Goal: Transaction & Acquisition: Book appointment/travel/reservation

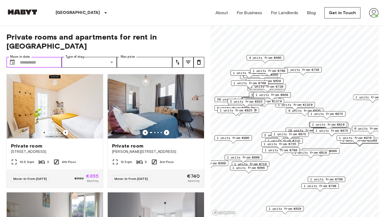
click at [28, 57] on input "Move-in date" at bounding box center [41, 62] width 42 height 11
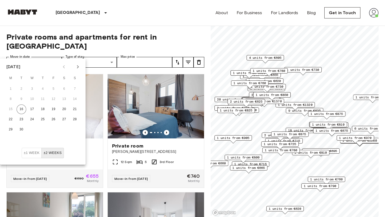
click at [77, 66] on icon "Next month" at bounding box center [78, 67] width 6 height 6
click at [39, 109] on button "16" at bounding box center [43, 110] width 10 height 10
type input "**********"
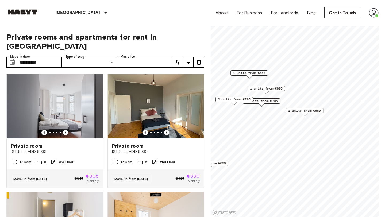
click at [132, 16] on div "Berlin Europe Amsterdam Berlin Brussels Cologne Dusseldorf Frankfurt Graz Hambu…" at bounding box center [192, 13] width 372 height 26
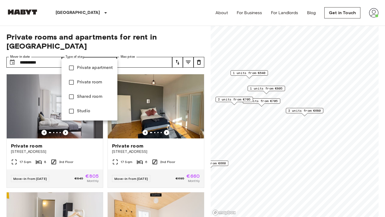
click at [106, 24] on div at bounding box center [192, 108] width 385 height 217
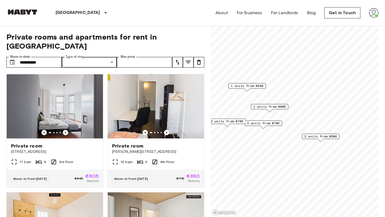
drag, startPoint x: 256, startPoint y: 99, endPoint x: 256, endPoint y: 129, distance: 29.7
click at [256, 129] on div "2 units from €705" at bounding box center [263, 125] width 37 height 8
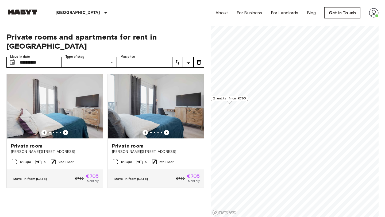
click at [231, 102] on div "Map marker" at bounding box center [230, 102] width 6 height 3
click at [168, 130] on icon "Previous image" at bounding box center [166, 132] width 5 height 5
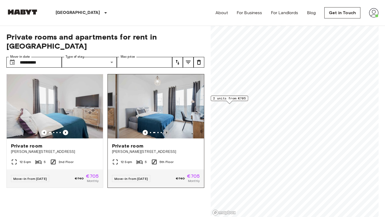
click at [168, 130] on icon "Previous image" at bounding box center [166, 132] width 5 height 5
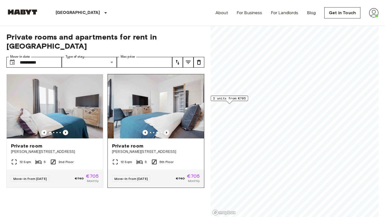
click at [168, 130] on icon "Previous image" at bounding box center [166, 132] width 5 height 5
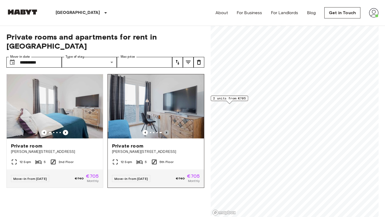
click at [168, 130] on icon "Previous image" at bounding box center [166, 132] width 5 height 5
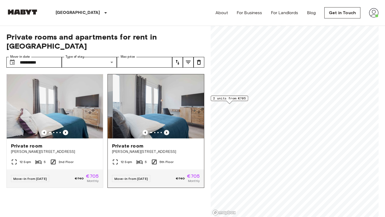
click at [168, 130] on icon "Previous image" at bounding box center [166, 132] width 5 height 5
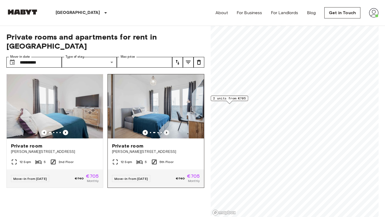
click at [168, 130] on icon "Previous image" at bounding box center [166, 132] width 5 height 5
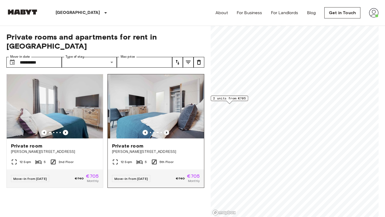
click at [168, 130] on icon "Previous image" at bounding box center [166, 132] width 5 height 5
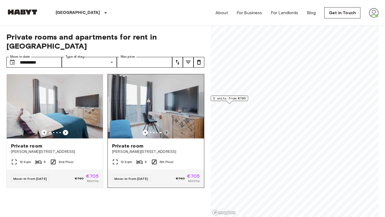
click at [168, 130] on icon "Previous image" at bounding box center [166, 132] width 5 height 5
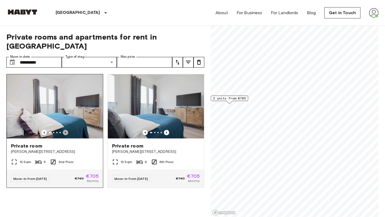
click at [64, 130] on icon "Previous image" at bounding box center [65, 132] width 5 height 5
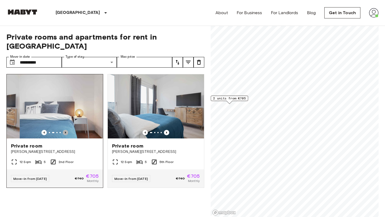
click at [64, 130] on icon "Previous image" at bounding box center [65, 132] width 5 height 5
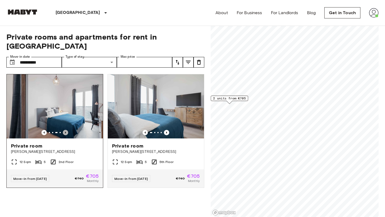
click at [64, 130] on icon "Previous image" at bounding box center [65, 132] width 5 height 5
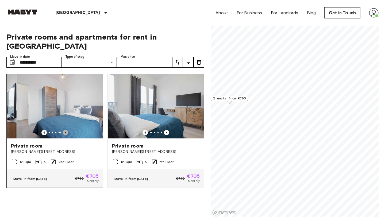
click at [64, 130] on icon "Previous image" at bounding box center [65, 132] width 5 height 5
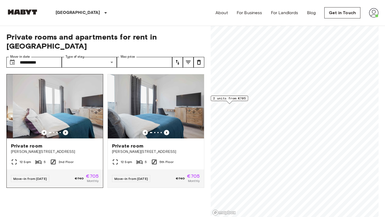
click at [64, 130] on icon "Previous image" at bounding box center [65, 132] width 5 height 5
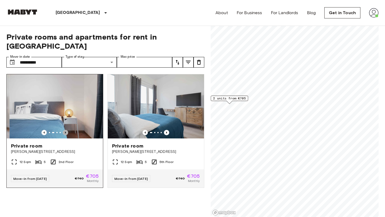
click at [64, 130] on icon "Previous image" at bounding box center [65, 132] width 5 height 5
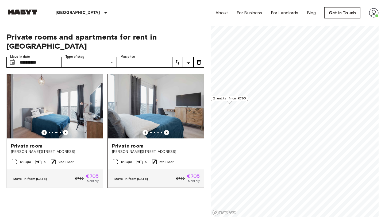
click at [164, 130] on icon "Previous image" at bounding box center [166, 132] width 5 height 5
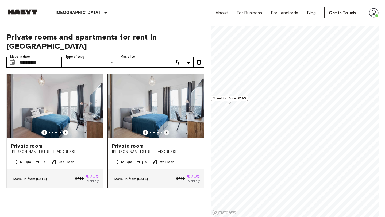
click at [164, 130] on icon "Previous image" at bounding box center [166, 132] width 5 height 5
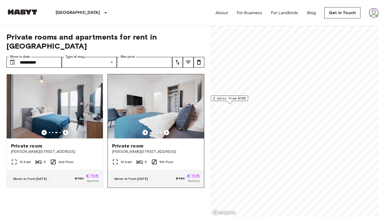
click at [165, 126] on img at bounding box center [156, 106] width 96 height 64
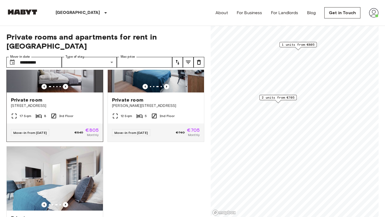
scroll to position [90, 0]
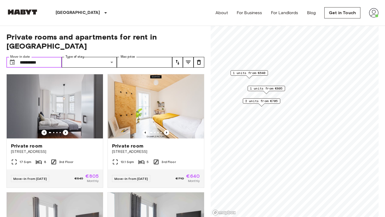
click at [25, 57] on input "**********" at bounding box center [41, 62] width 42 height 11
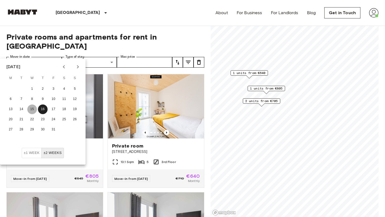
click at [31, 108] on button "15" at bounding box center [32, 110] width 10 height 10
type input "**********"
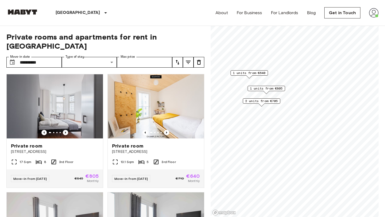
click at [155, 20] on div "Berlin Europe Amsterdam Berlin Brussels Cologne Dusseldorf Frankfurt Graz Hambu…" at bounding box center [192, 13] width 372 height 26
click at [166, 121] on div at bounding box center [156, 106] width 96 height 64
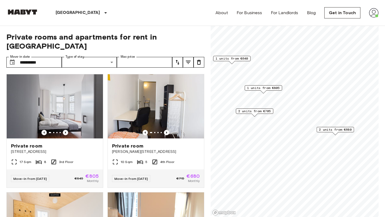
click at [250, 115] on div "2 units from €705" at bounding box center [254, 113] width 37 height 8
click at [250, 111] on span "2 units from €705" at bounding box center [254, 111] width 33 height 5
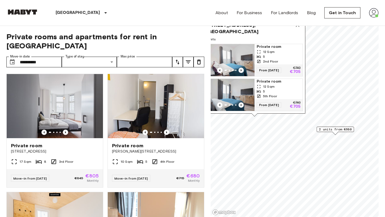
scroll to position [2, 0]
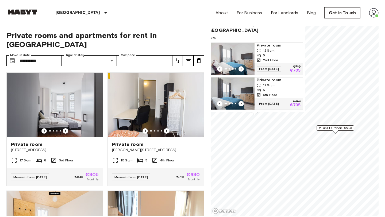
click at [271, 86] on span "12 Sqm" at bounding box center [268, 85] width 11 height 5
click at [373, 13] on img at bounding box center [374, 13] width 10 height 10
click at [312, 75] on div at bounding box center [192, 108] width 385 height 217
click at [299, 27] on icon "Map marker" at bounding box center [297, 24] width 6 height 6
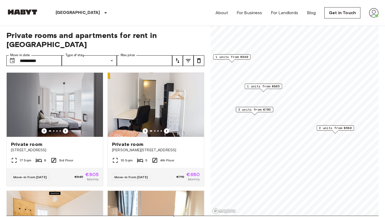
click at [374, 13] on img at bounding box center [374, 13] width 10 height 10
click at [339, 25] on li "Profile" at bounding box center [353, 23] width 53 height 10
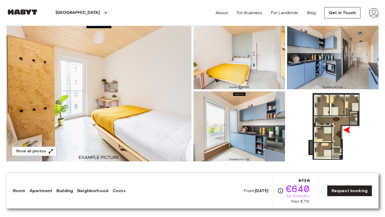
scroll to position [78, 0]
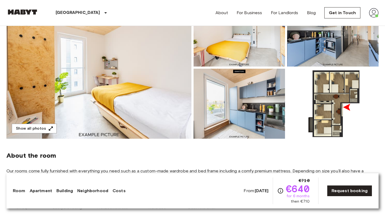
click at [150, 101] on img at bounding box center [98, 68] width 185 height 142
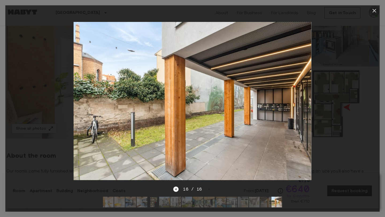
click at [377, 12] on icon "button" at bounding box center [374, 10] width 6 height 6
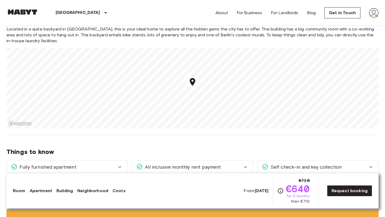
scroll to position [625, 0]
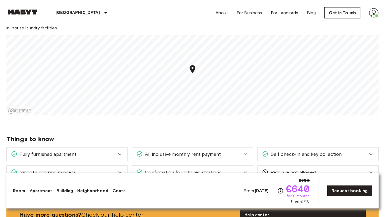
click at [191, 71] on icon "Map marker" at bounding box center [192, 68] width 9 height 9
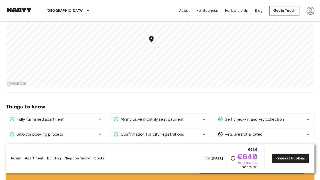
scroll to position [596, 0]
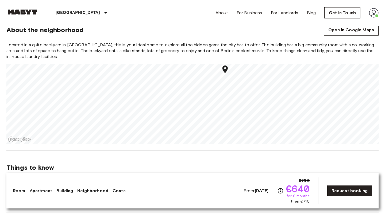
click at [252, 146] on section "About the neighborhood Open in Google Maps Located in a quite backyard in Weddi…" at bounding box center [192, 80] width 372 height 139
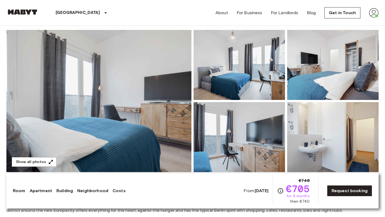
scroll to position [56, 0]
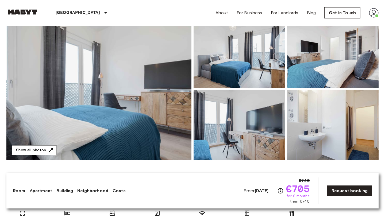
click at [311, 121] on img at bounding box center [332, 125] width 91 height 70
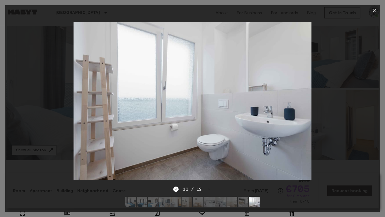
click at [375, 11] on icon "button" at bounding box center [374, 10] width 6 height 6
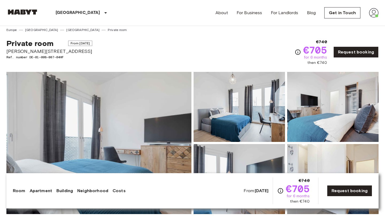
scroll to position [3, 0]
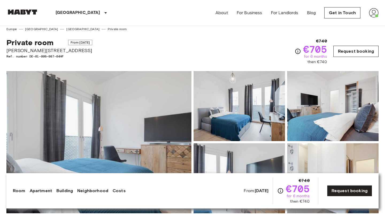
click at [346, 47] on link "Request booking" at bounding box center [355, 51] width 45 height 11
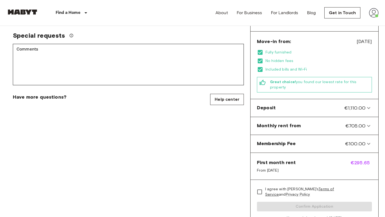
scroll to position [157, 0]
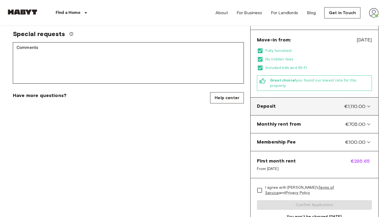
click at [369, 103] on icon at bounding box center [369, 106] width 6 height 6
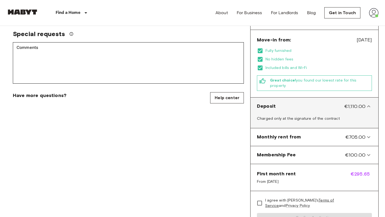
click at [369, 105] on icon at bounding box center [368, 106] width 3 height 2
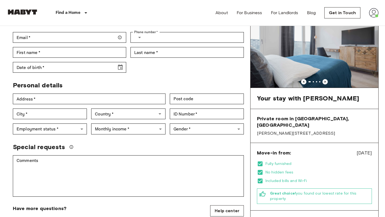
scroll to position [0, 0]
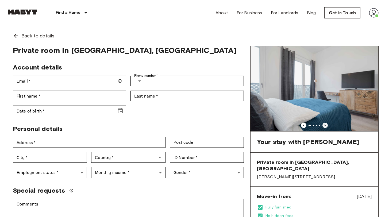
click at [323, 125] on icon "Previous image" at bounding box center [325, 125] width 5 height 5
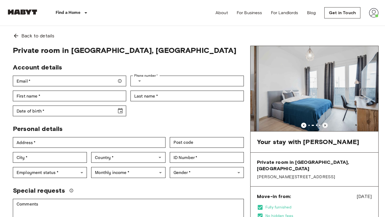
click at [323, 125] on icon "Previous image" at bounding box center [325, 125] width 5 height 5
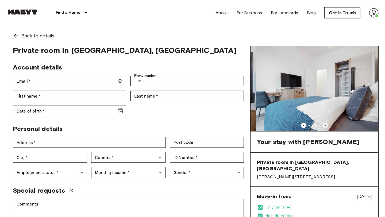
click at [323, 125] on icon "Previous image" at bounding box center [325, 125] width 5 height 5
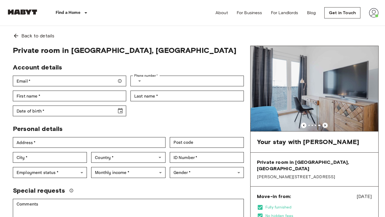
click at [325, 125] on icon "Previous image" at bounding box center [325, 125] width 1 height 2
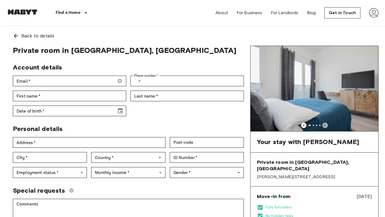
click at [325, 126] on icon "Previous image" at bounding box center [325, 125] width 1 height 2
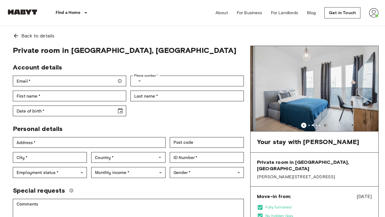
click at [325, 126] on icon "Previous image" at bounding box center [325, 125] width 1 height 2
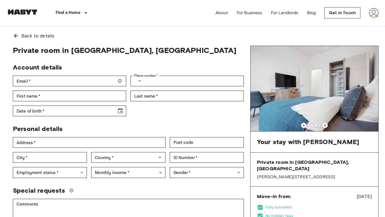
click at [327, 124] on icon "Previous image" at bounding box center [325, 125] width 5 height 5
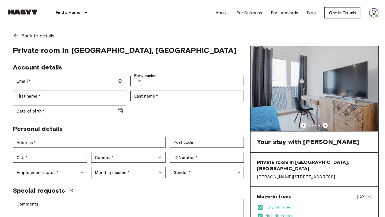
click at [324, 125] on icon "Previous image" at bounding box center [325, 125] width 5 height 5
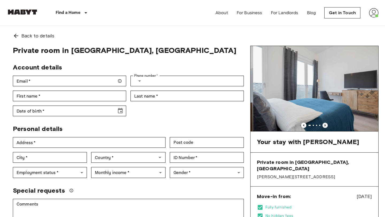
click at [324, 125] on icon "Previous image" at bounding box center [325, 125] width 5 height 5
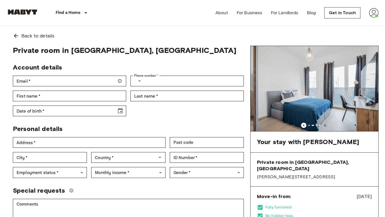
click at [324, 125] on icon "Previous image" at bounding box center [325, 125] width 5 height 5
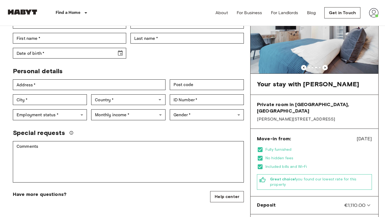
scroll to position [59, 0]
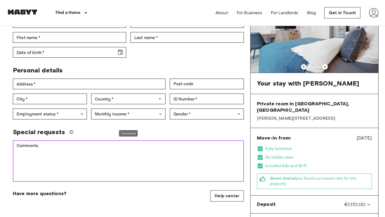
click at [211, 172] on textarea "Comments" at bounding box center [129, 161] width 224 height 37
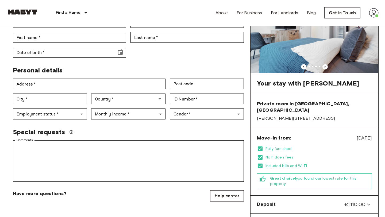
click at [230, 137] on div "Comments * Comments" at bounding box center [126, 159] width 235 height 46
click at [206, 140] on div "Comments * Comments" at bounding box center [126, 159] width 235 height 46
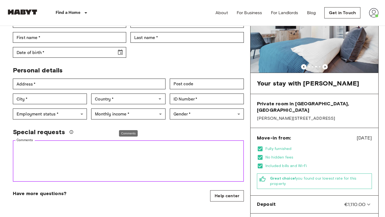
click at [184, 170] on textarea "Comments" at bounding box center [129, 161] width 224 height 37
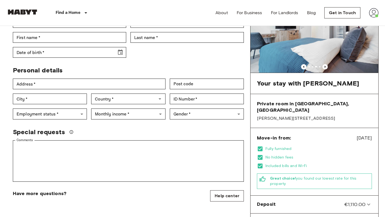
click at [143, 186] on div "Private room in Berlin, Mitte Account details Email   * Email   * Phone number …" at bounding box center [128, 165] width 244 height 357
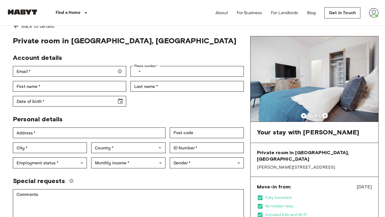
scroll to position [0, 0]
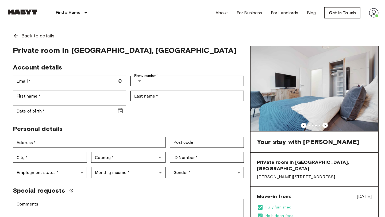
click at [378, 8] on img at bounding box center [374, 13] width 10 height 10
click at [341, 18] on li "Profile" at bounding box center [353, 23] width 53 height 10
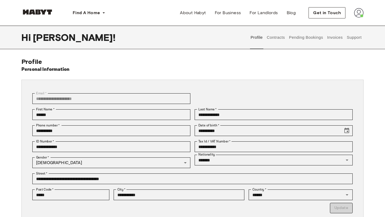
click at [275, 38] on button "Contracts" at bounding box center [276, 38] width 20 height 24
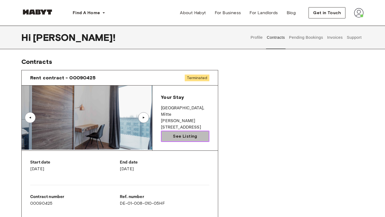
click at [187, 133] on span "See Listing" at bounding box center [185, 136] width 24 height 6
click at [308, 35] on button "Pending Bookings" at bounding box center [306, 38] width 36 height 24
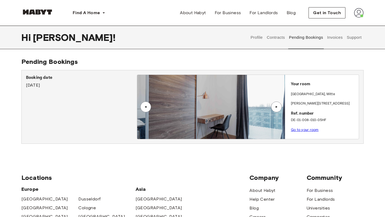
click at [284, 105] on img at bounding box center [211, 107] width 148 height 64
click at [280, 105] on div "▲" at bounding box center [276, 107] width 11 height 11
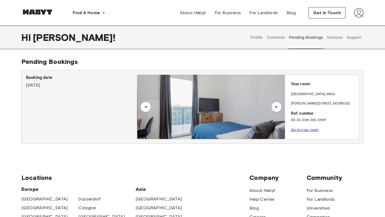
click at [305, 129] on link "Go to your room" at bounding box center [305, 130] width 28 height 4
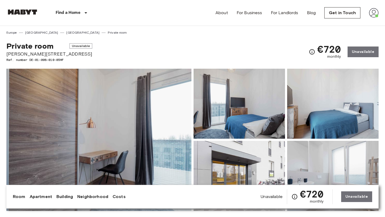
click at [350, 51] on div "€720 monthly Unavailable" at bounding box center [344, 51] width 70 height 21
click at [356, 51] on div "€720 monthly Unavailable" at bounding box center [344, 51] width 70 height 21
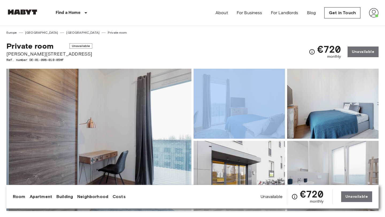
click at [356, 51] on div "€720 monthly Unavailable" at bounding box center [344, 51] width 70 height 21
click at [220, 63] on div "Show all photos" at bounding box center [191, 135] width 374 height 151
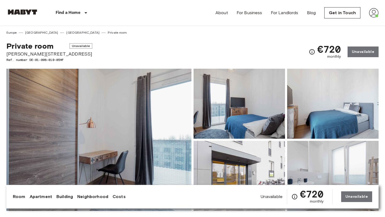
click at [374, 17] on img at bounding box center [374, 13] width 10 height 10
click at [361, 24] on li "Profile" at bounding box center [353, 23] width 53 height 10
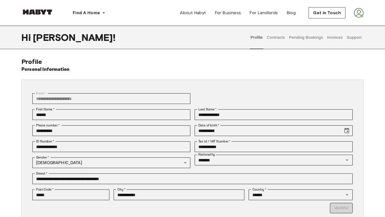
click at [336, 40] on button "Invoices" at bounding box center [335, 38] width 17 height 24
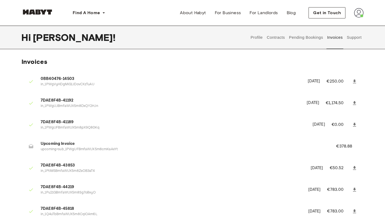
click at [352, 37] on button "Support" at bounding box center [354, 38] width 16 height 24
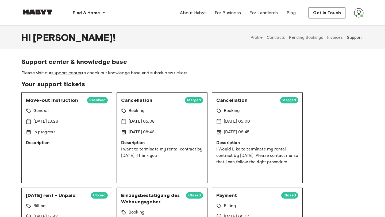
click at [332, 107] on div "Move-out instruction Resolved General 16 Jul 2025 13:26 In progress Description…" at bounding box center [192, 186] width 342 height 186
click at [363, 15] on img at bounding box center [359, 13] width 10 height 10
click at [350, 104] on div "Move-out instruction Resolved General 16 Jul 2025 13:26 In progress Description…" at bounding box center [192, 186] width 342 height 186
click at [185, 74] on span "Please visit our support center to check our knowledge base and submit new tick…" at bounding box center [192, 73] width 342 height 6
click at [374, 13] on div "Find A Home Europe Amsterdam Berlin Frankfurt Hamburg Lisbon Madrid Milan Moden…" at bounding box center [192, 13] width 385 height 26
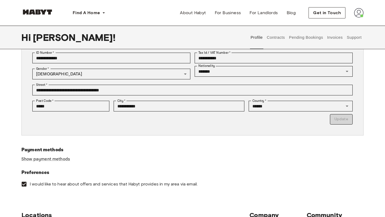
scroll to position [90, 0]
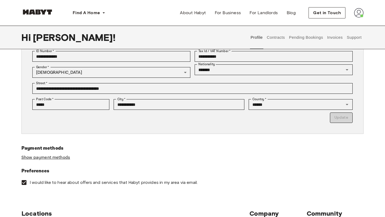
click at [60, 155] on link "Show payment methods" at bounding box center [45, 158] width 49 height 6
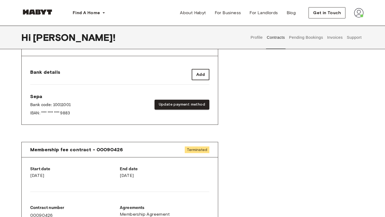
scroll to position [198, 0]
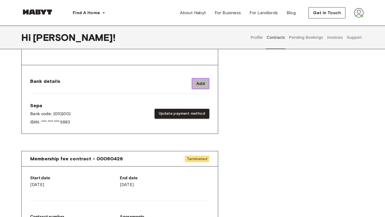
click at [201, 81] on span "Add" at bounding box center [200, 83] width 9 height 6
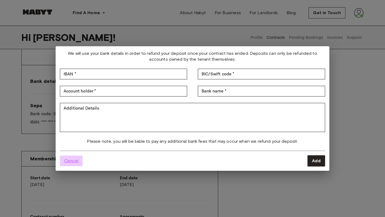
click at [71, 159] on span "Cancel" at bounding box center [71, 161] width 14 height 6
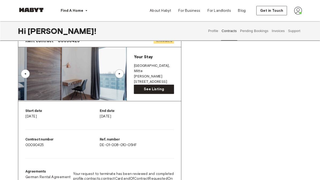
scroll to position [0, 0]
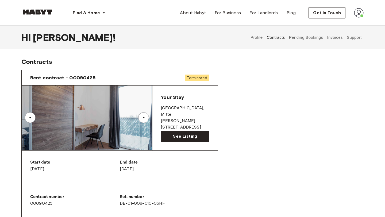
click at [270, 140] on div "Rent contract - 00090425 Terminated ▲ ▲ Your Stay [STREET_ADDRESS][PERSON_NAME]…" at bounding box center [192, 205] width 342 height 279
